Goal: Find specific page/section: Find specific page/section

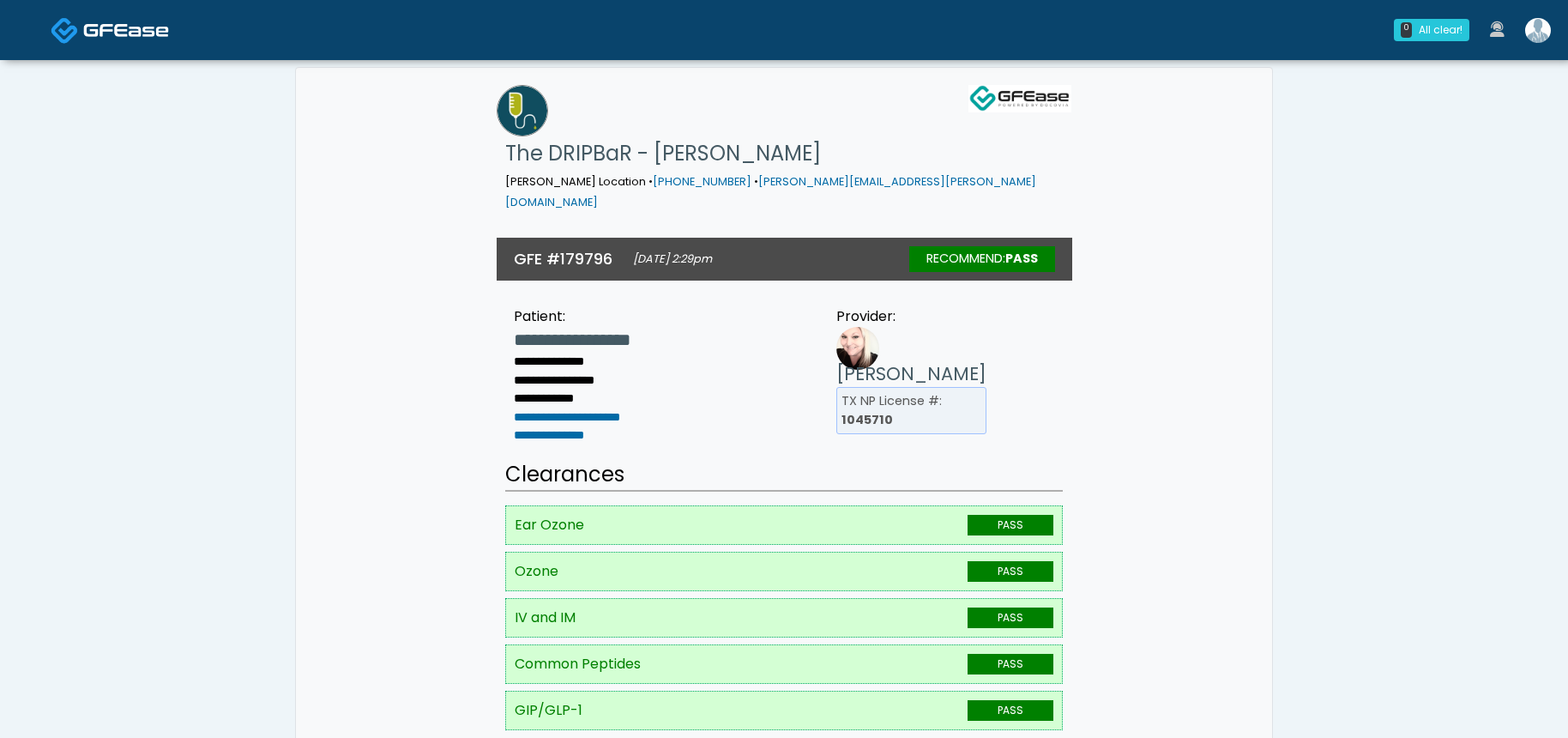
drag, startPoint x: 600, startPoint y: 659, endPoint x: 490, endPoint y: 454, distance: 232.6
drag, startPoint x: 1021, startPoint y: 653, endPoint x: 480, endPoint y: 458, distance: 575.1
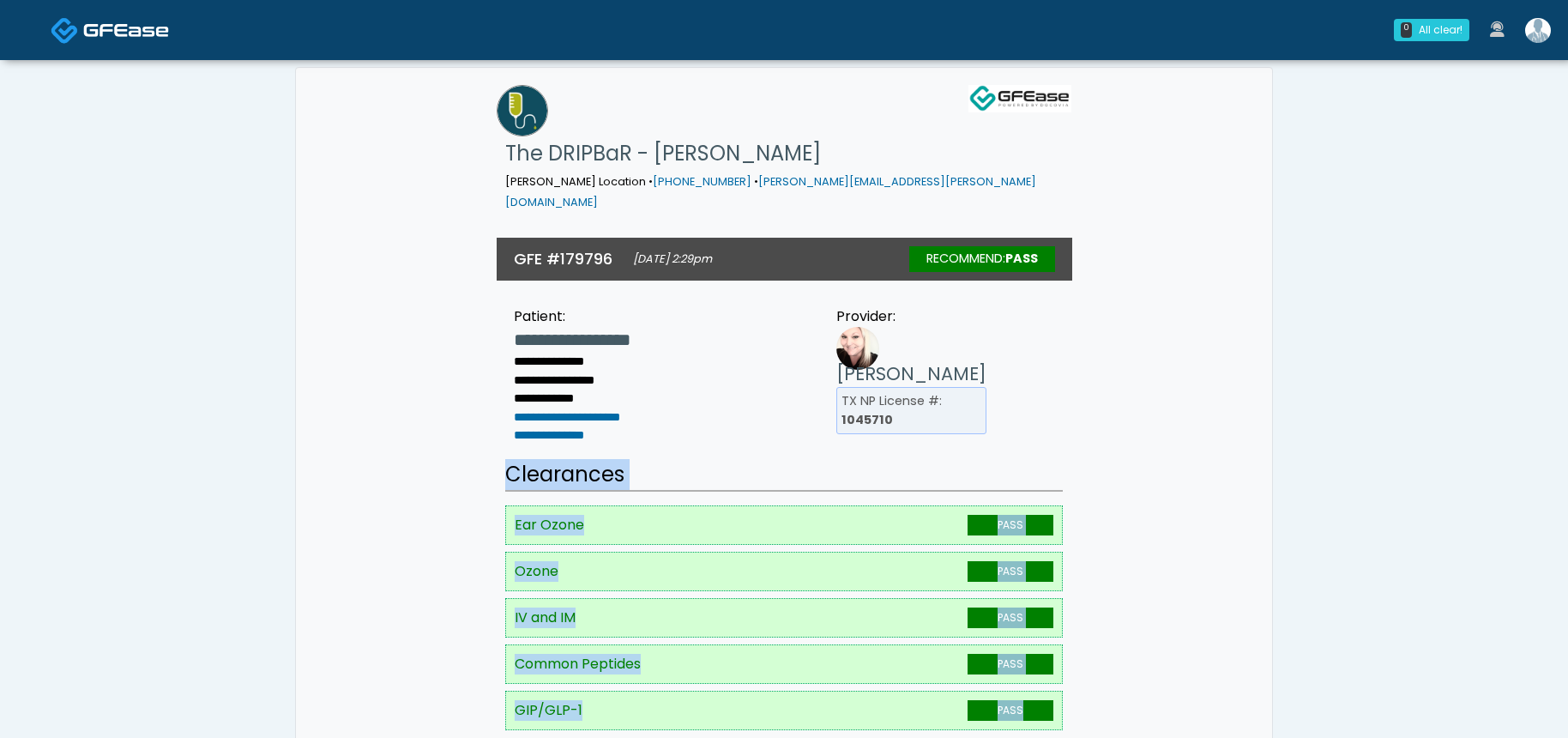
drag, startPoint x: 518, startPoint y: 411, endPoint x: 1037, endPoint y: 654, distance: 573.1
click at [1037, 700] on span "PASS" at bounding box center [1010, 710] width 86 height 21
